Goal: Book appointment/travel/reservation

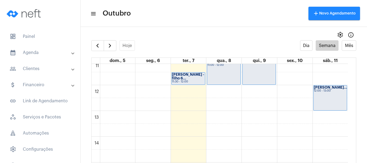
scroll to position [298, 0]
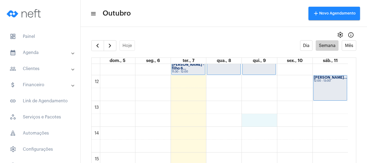
click at [267, 121] on div "00 01 02 03 04 05 06 07 08 09 10 11 12 13 14 15 16 17 18 19 20 21 22 23 [PERSON…" at bounding box center [220, 75] width 256 height 619
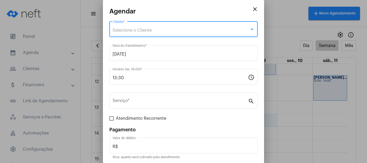
click at [191, 31] on div "Selecione o Cliente" at bounding box center [181, 30] width 137 height 5
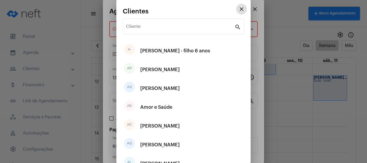
click at [191, 31] on div "Cliente" at bounding box center [180, 25] width 108 height 17
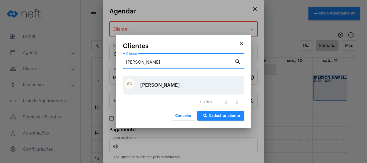
type input "[PERSON_NAME]"
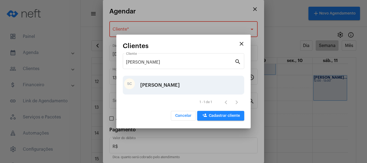
click at [163, 84] on div "[PERSON_NAME]" at bounding box center [159, 85] width 39 height 16
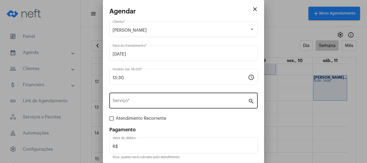
click at [154, 98] on div "Serviço *" at bounding box center [180, 100] width 135 height 17
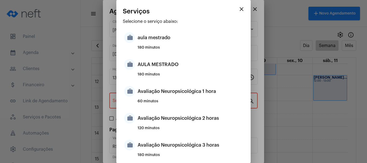
scroll to position [143, 0]
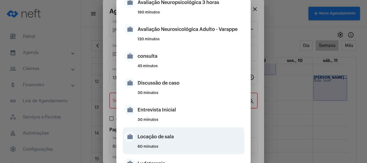
click at [160, 136] on div "Locação de sala" at bounding box center [189, 137] width 105 height 16
type input "Locação de sala"
type input "R$ 40"
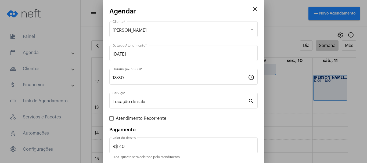
scroll to position [11, 0]
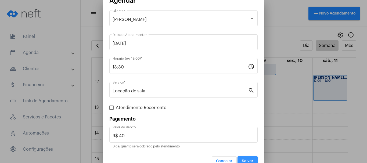
click at [249, 158] on button "Salvar" at bounding box center [247, 161] width 20 height 10
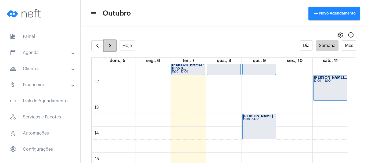
click at [109, 43] on span "button" at bounding box center [110, 45] width 6 height 6
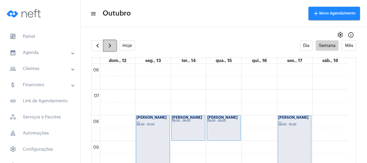
click at [109, 43] on span "button" at bounding box center [110, 45] width 6 height 6
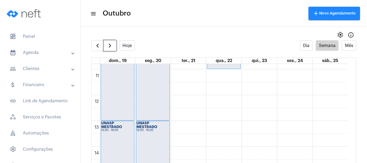
scroll to position [280, 0]
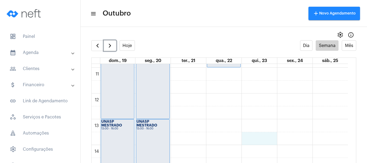
click at [260, 138] on div "00 01 02 03 04 05 06 07 08 09 10 11 12 13 14 15 16 17 18 19 20 21 22 23 UNASP M…" at bounding box center [220, 93] width 256 height 619
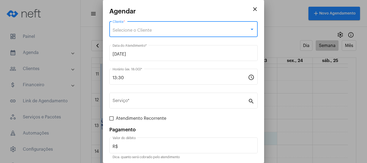
click at [150, 31] on span "Selecione o Cliente" at bounding box center [132, 30] width 39 height 4
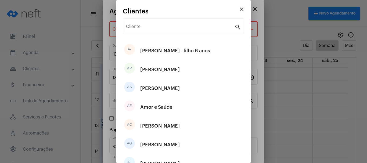
click at [150, 31] on div "Cliente" at bounding box center [180, 25] width 108 height 17
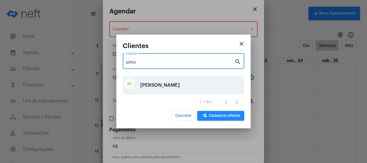
type input "simo"
click at [147, 84] on div "[PERSON_NAME]" at bounding box center [159, 85] width 39 height 16
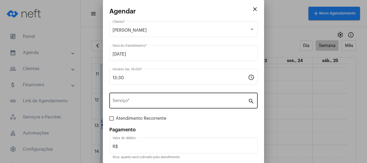
click at [139, 98] on div "Serviço *" at bounding box center [180, 100] width 135 height 17
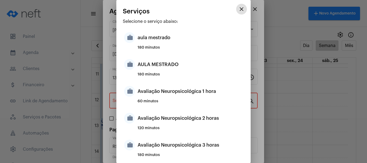
scroll to position [143, 0]
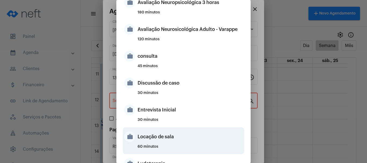
click at [163, 135] on div "Locação de sala" at bounding box center [189, 137] width 105 height 16
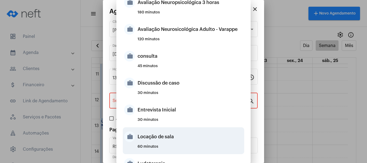
type input "Locação de sala"
type input "R$ 40"
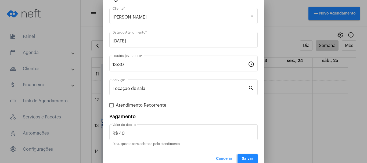
scroll to position [20, 0]
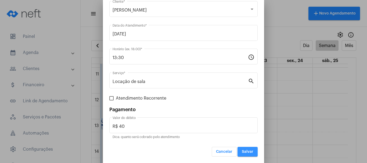
click at [245, 151] on span "Salvar" at bounding box center [248, 152] width 12 height 4
